Goal: Find specific page/section: Find specific page/section

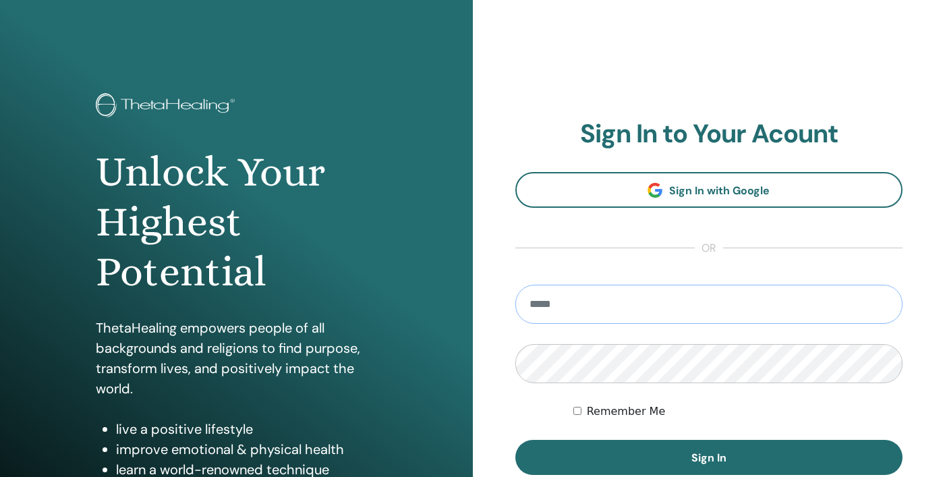
type input "**********"
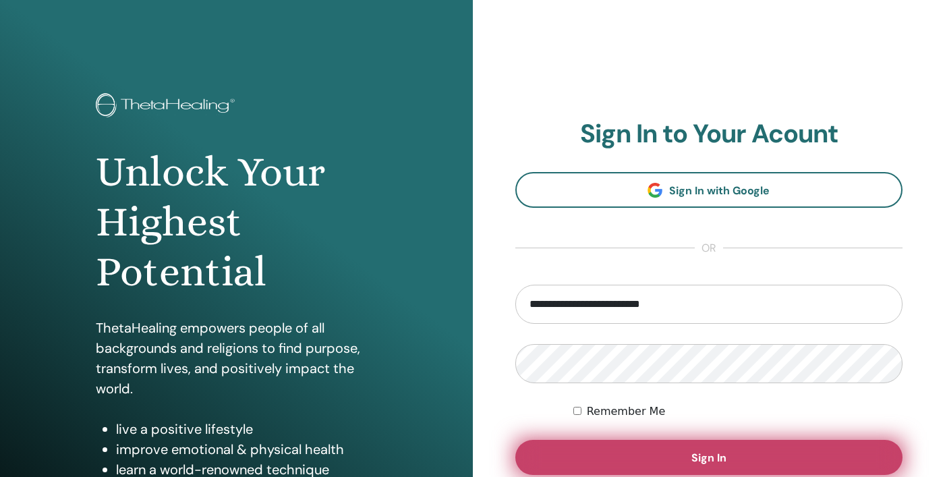
click at [708, 452] on span "Sign In" at bounding box center [708, 457] width 35 height 14
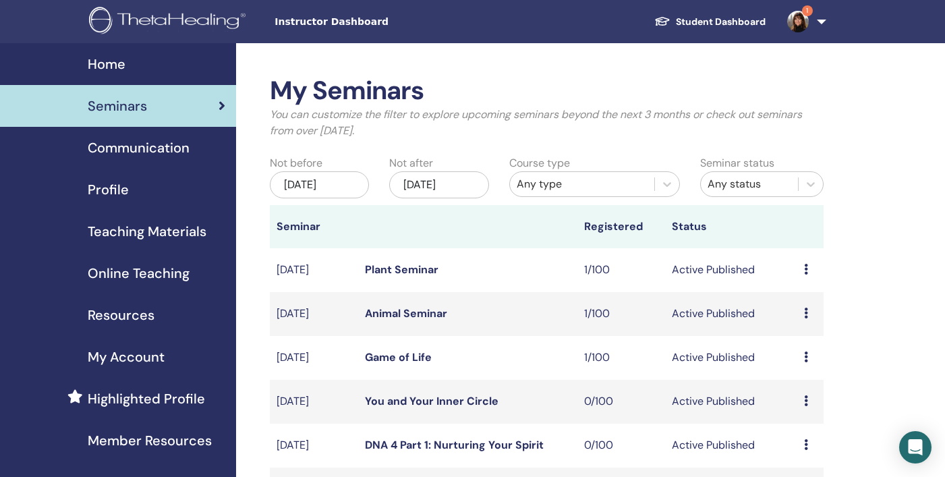
click at [799, 21] on img at bounding box center [798, 22] width 22 height 22
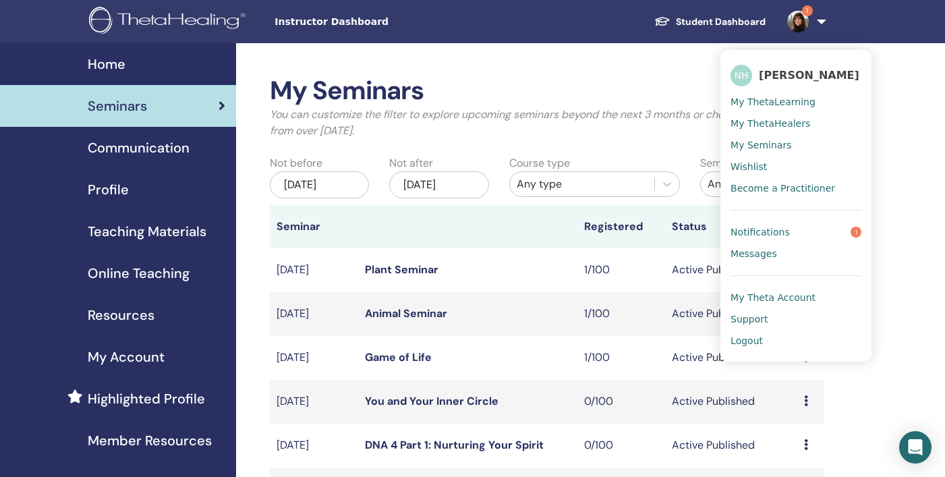
click at [753, 232] on span "Notifications" at bounding box center [759, 232] width 59 height 12
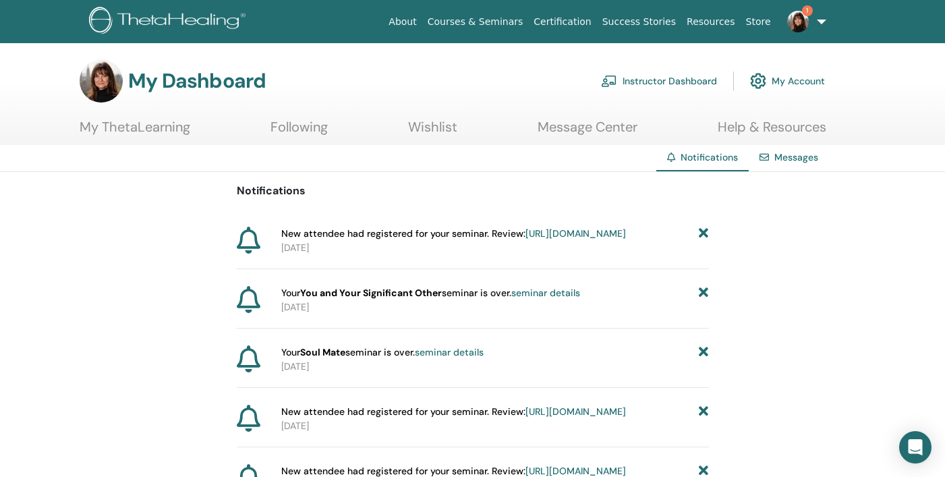
click at [660, 80] on link "Instructor Dashboard" at bounding box center [659, 81] width 116 height 30
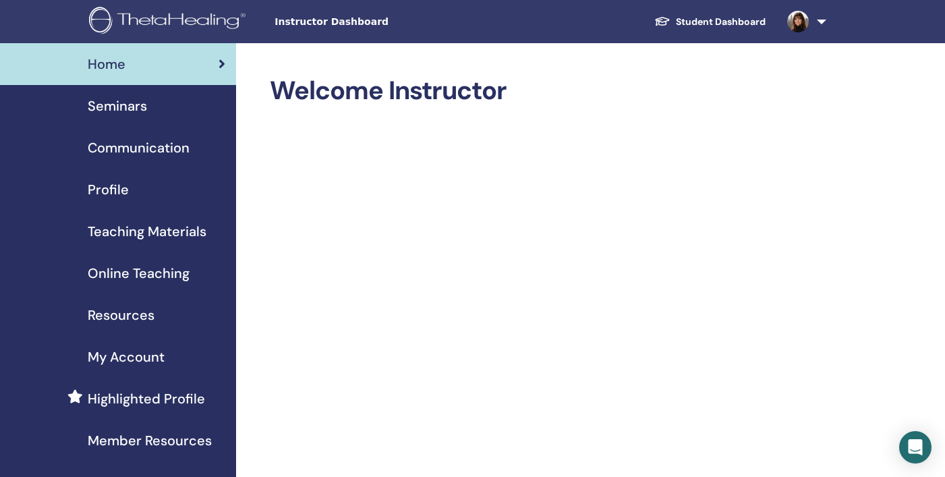
click at [123, 108] on span "Seminars" at bounding box center [117, 106] width 59 height 20
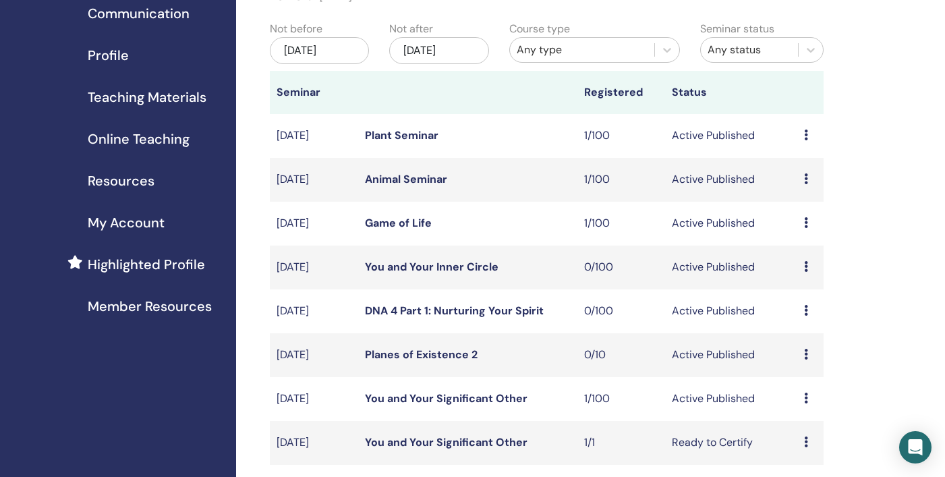
scroll to position [126, 0]
